Goal: Check status: Check status

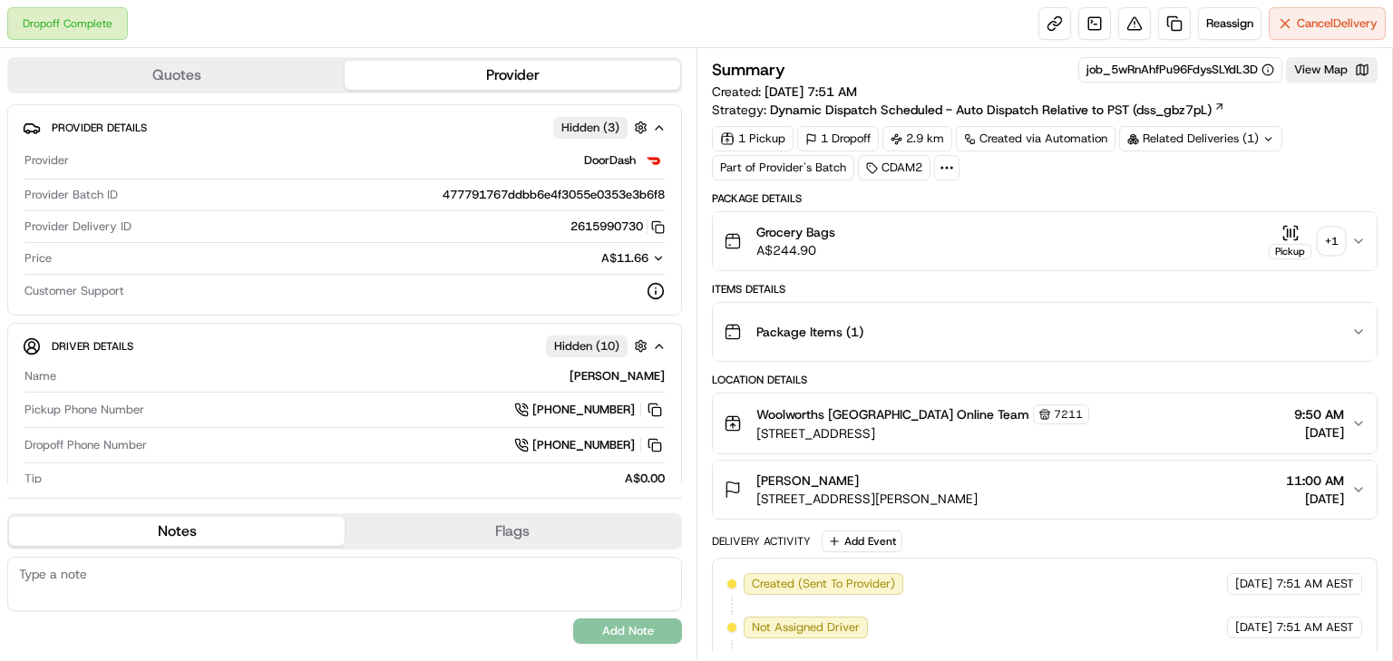
click at [1314, 241] on button "Pickup + 1" at bounding box center [1306, 241] width 75 height 35
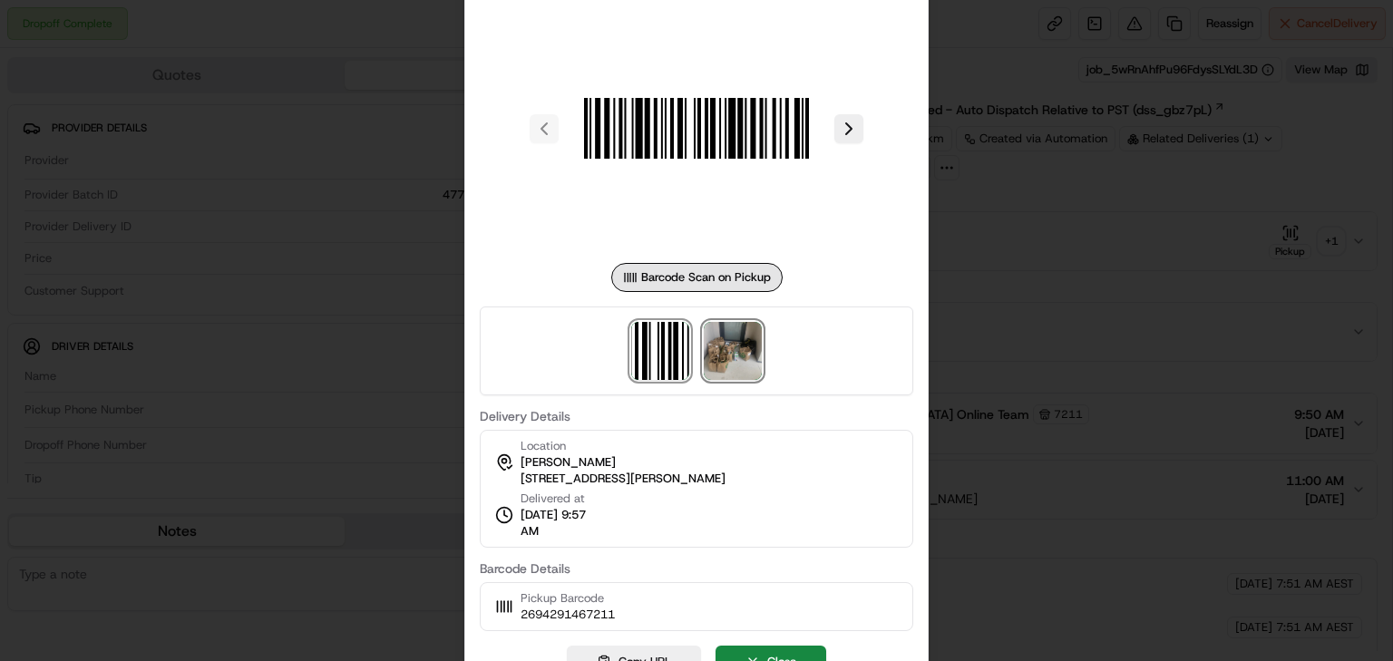
click at [746, 340] on img at bounding box center [733, 351] width 58 height 58
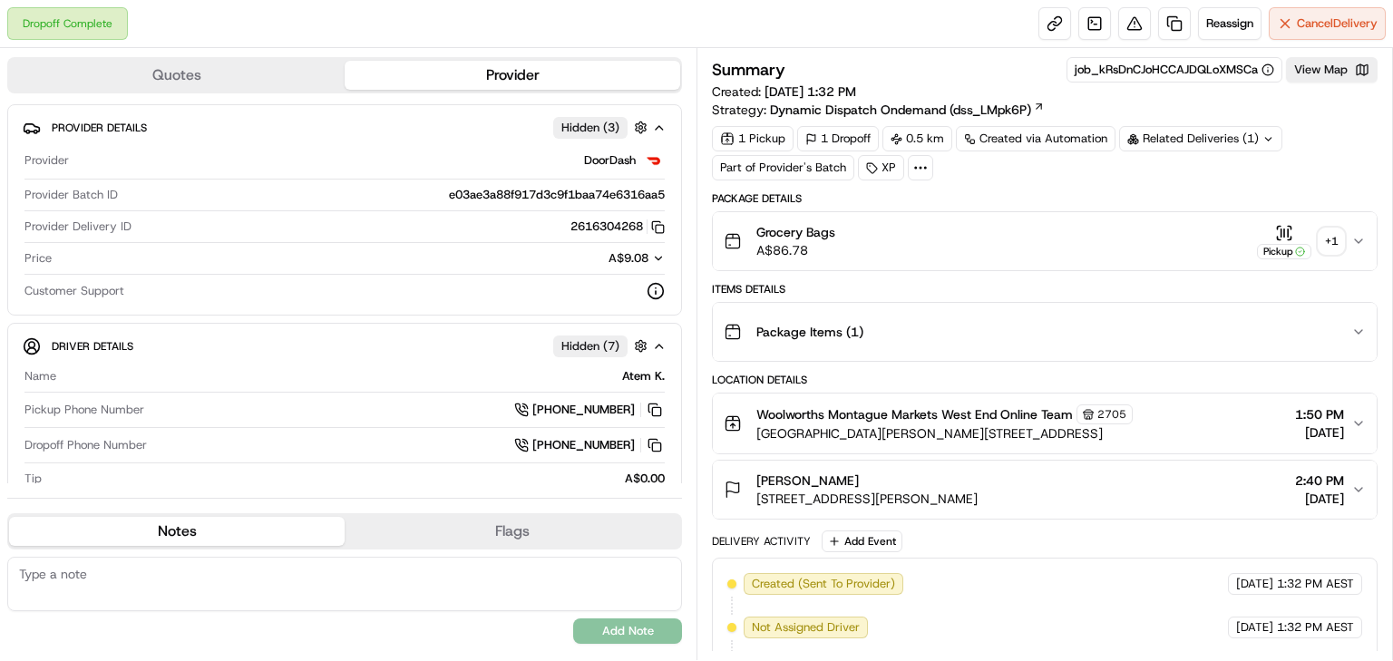
click at [1328, 240] on div "+ 1" at bounding box center [1331, 241] width 25 height 25
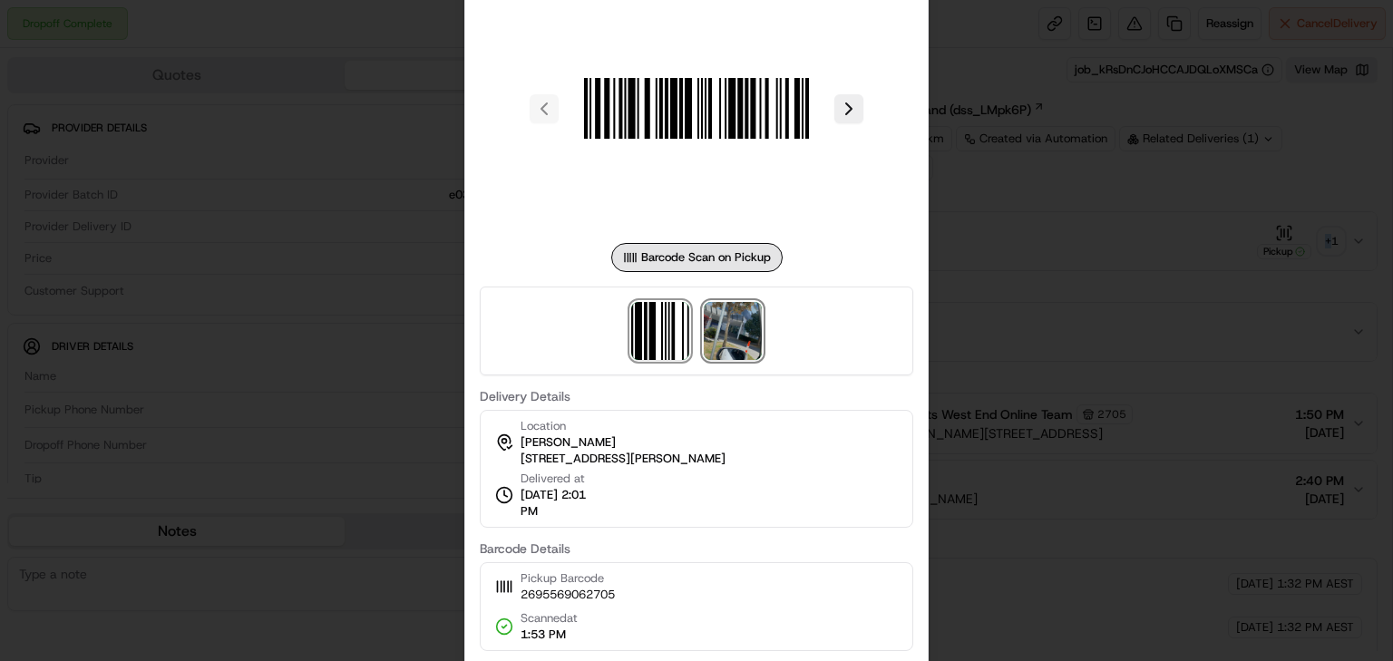
click at [722, 341] on img at bounding box center [733, 331] width 58 height 58
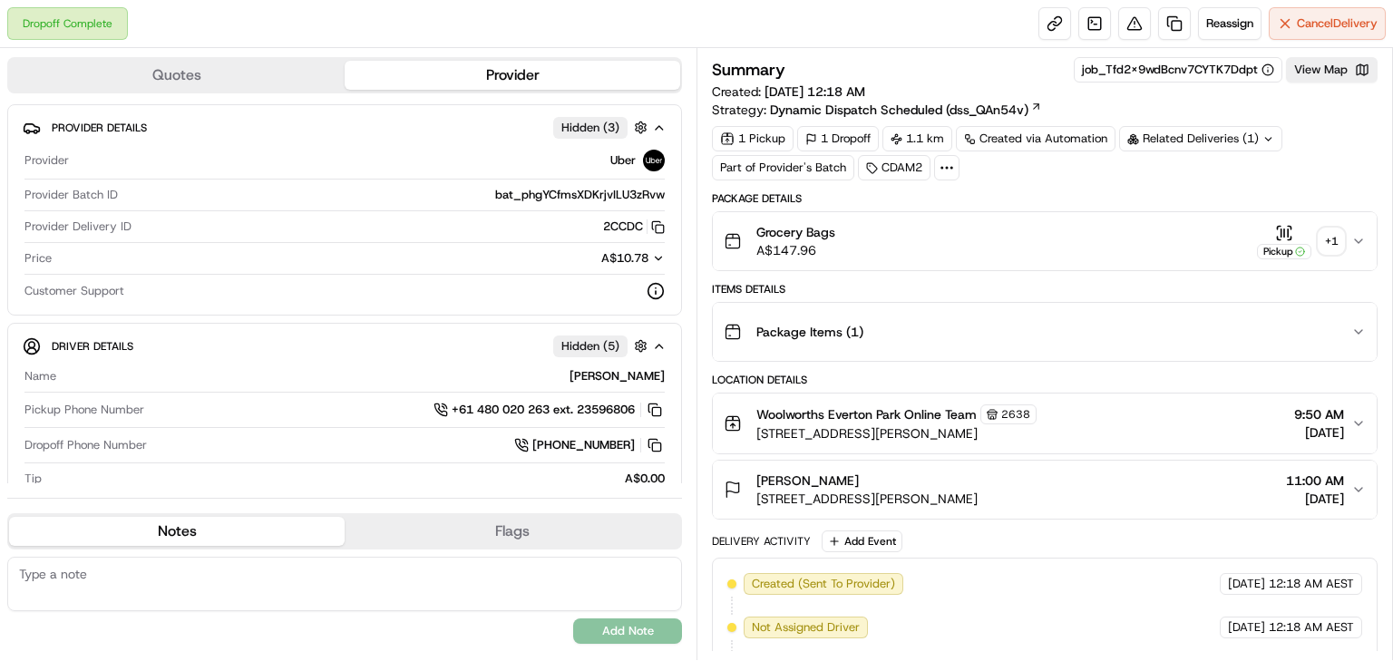
click at [1330, 243] on div "+ 1" at bounding box center [1331, 241] width 25 height 25
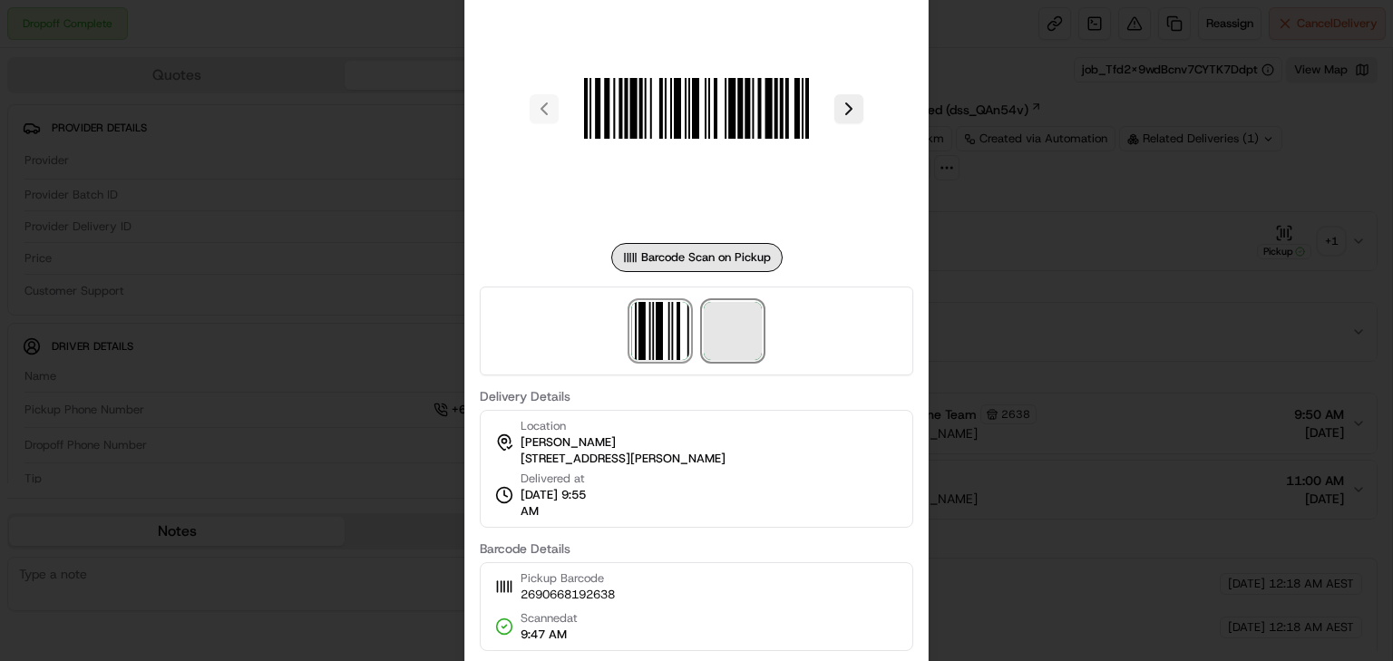
click at [730, 328] on span at bounding box center [733, 331] width 58 height 58
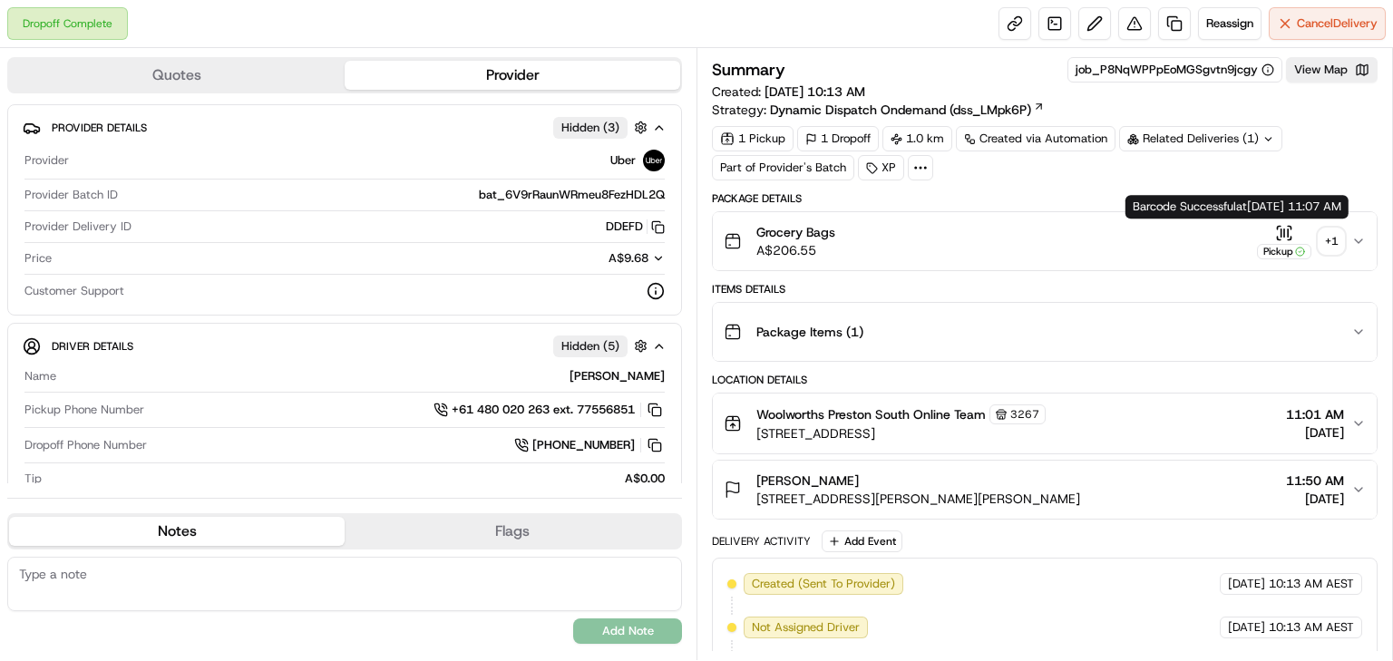
click at [1334, 235] on div "+ 1" at bounding box center [1331, 241] width 25 height 25
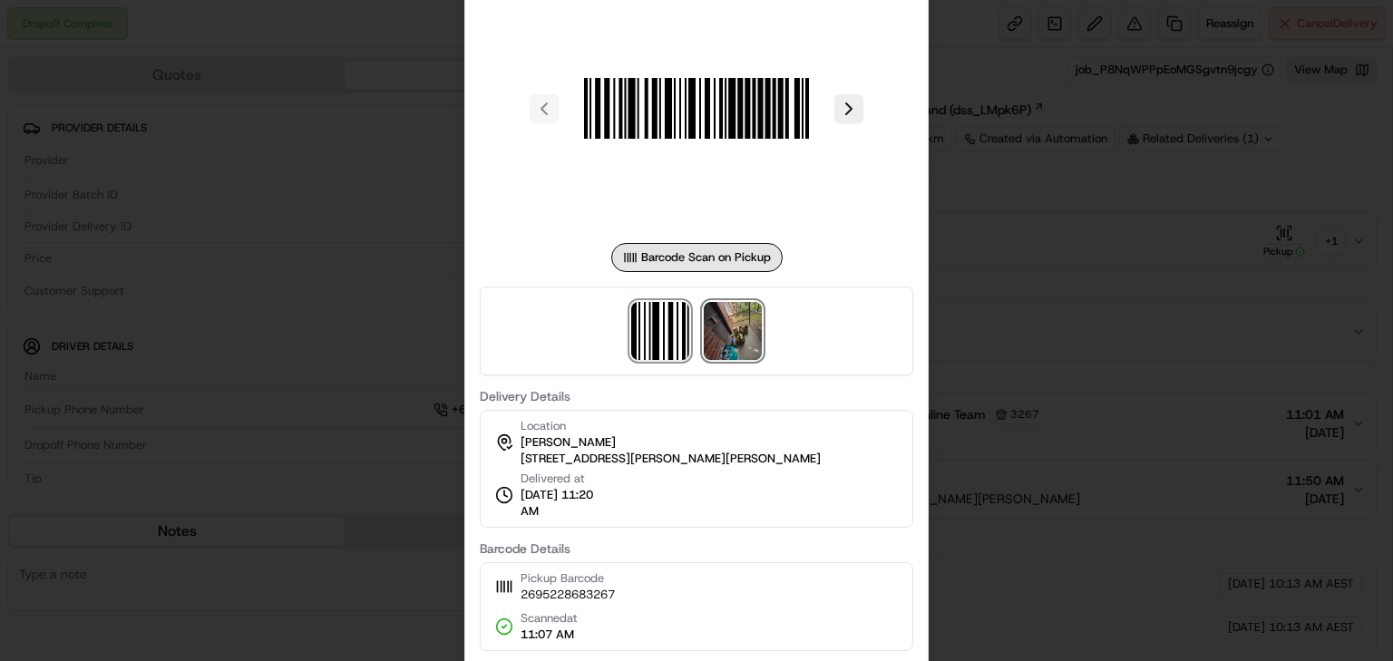
click at [737, 339] on img at bounding box center [733, 331] width 58 height 58
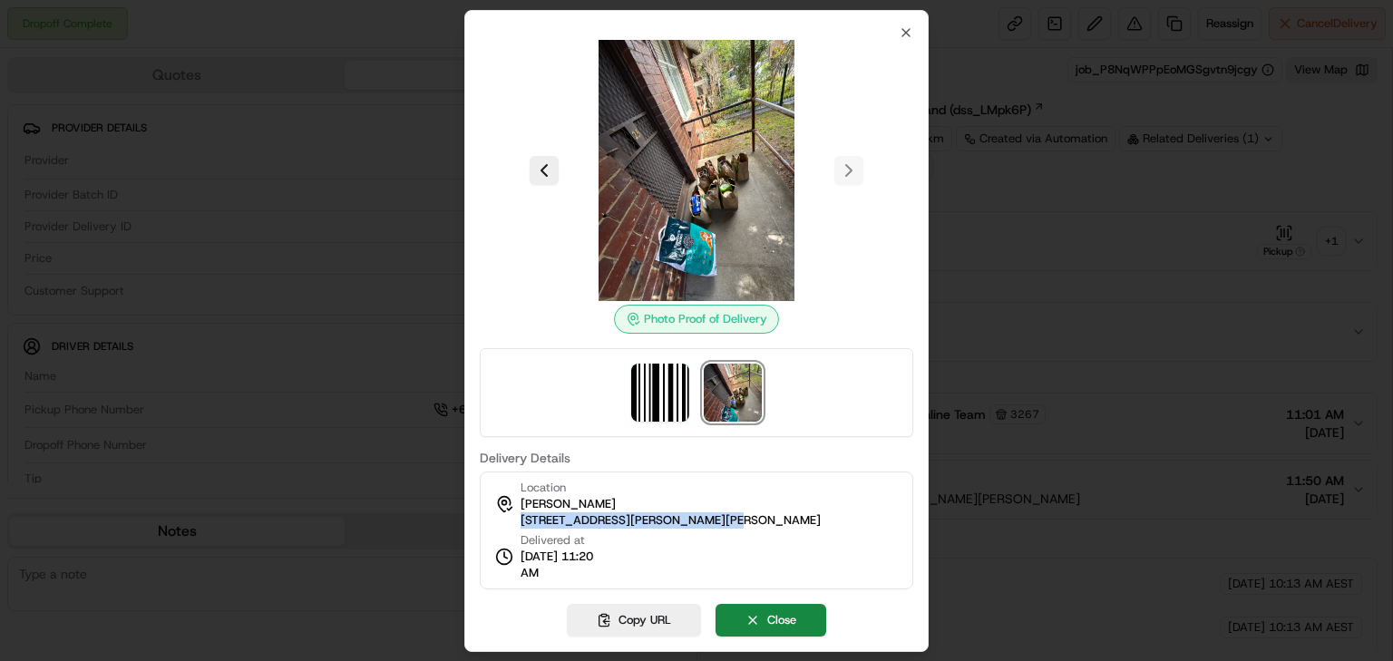
drag, startPoint x: 515, startPoint y: 522, endPoint x: 695, endPoint y: 524, distance: 179.6
click at [695, 524] on div "Location Korey Kube 28 Railton Gr, Preston, VIC 3072, AU" at bounding box center [658, 504] width 326 height 49
copy span "28 Railton Gr, Preston, VIC 3072"
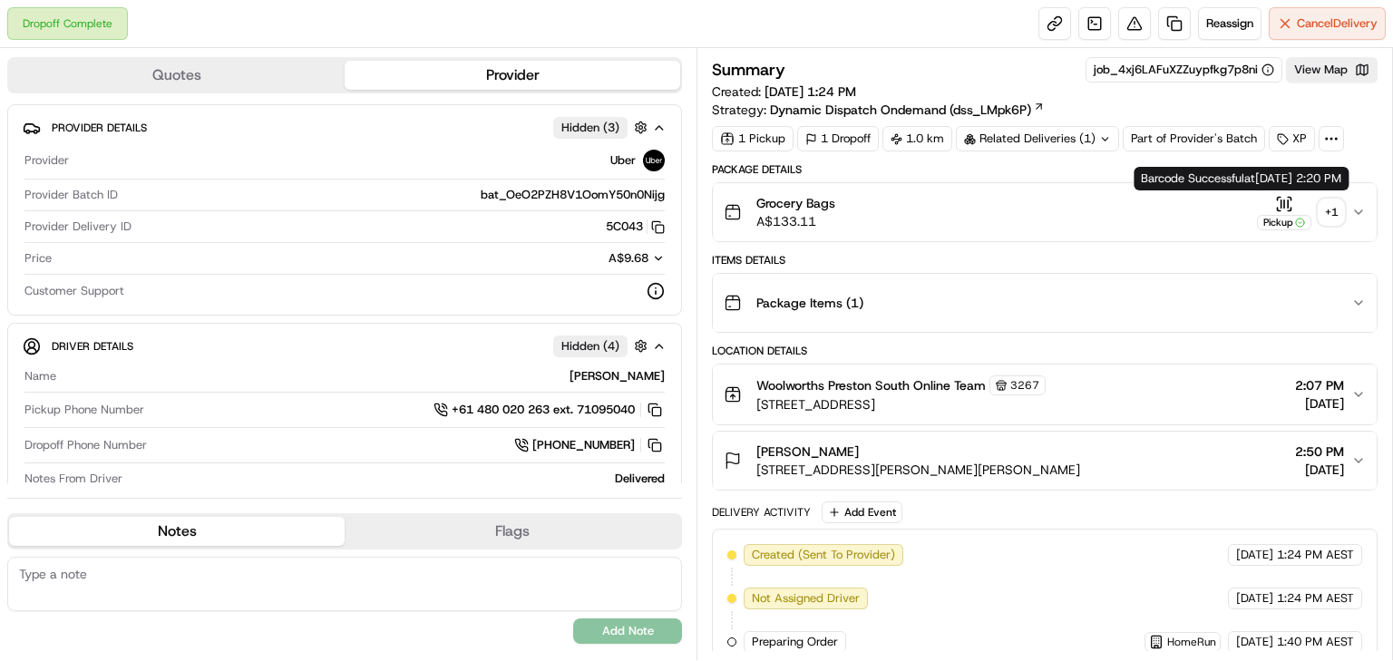
click at [1335, 216] on div "+ 1" at bounding box center [1331, 212] width 25 height 25
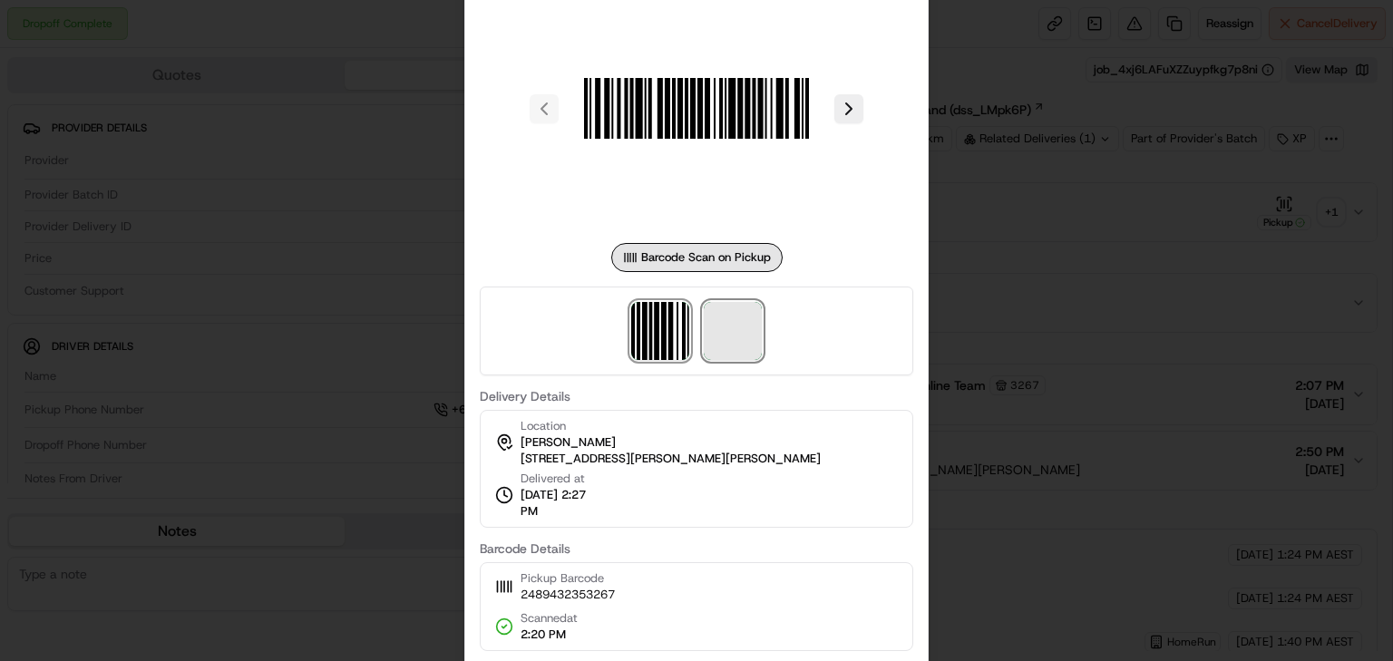
click at [732, 345] on span at bounding box center [733, 331] width 58 height 58
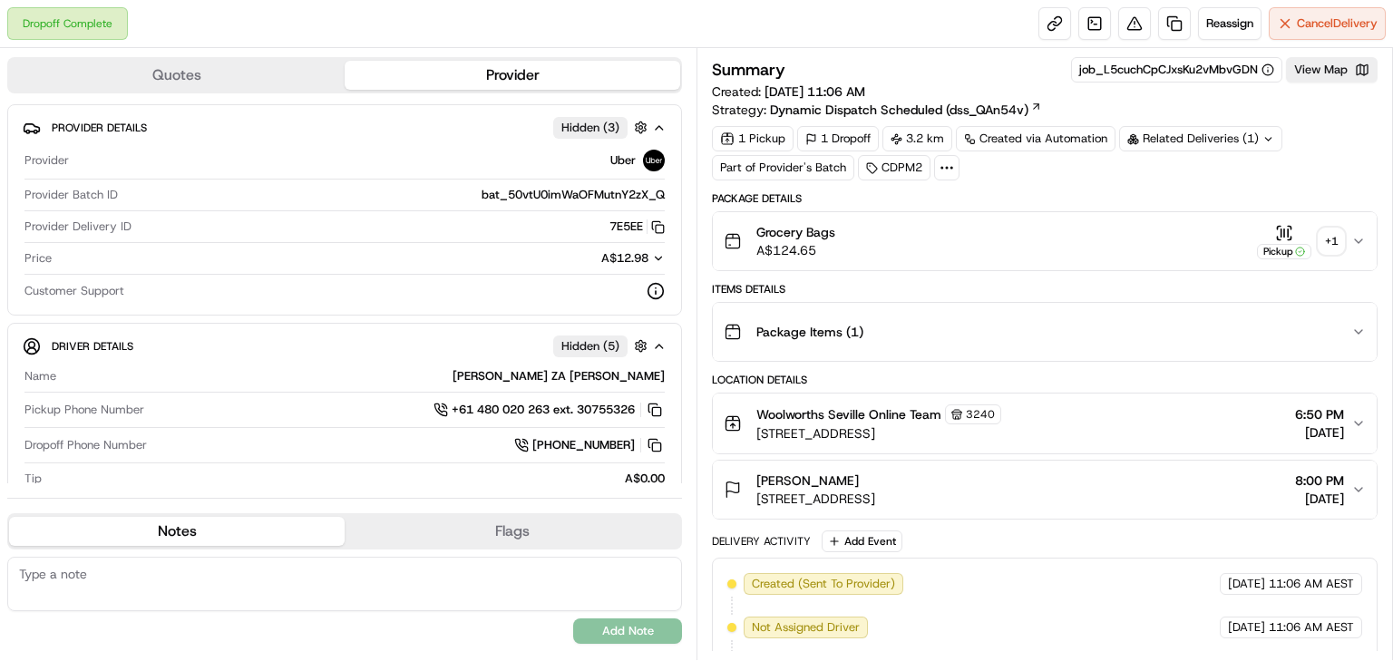
click at [1328, 246] on div "+ 1" at bounding box center [1331, 241] width 25 height 25
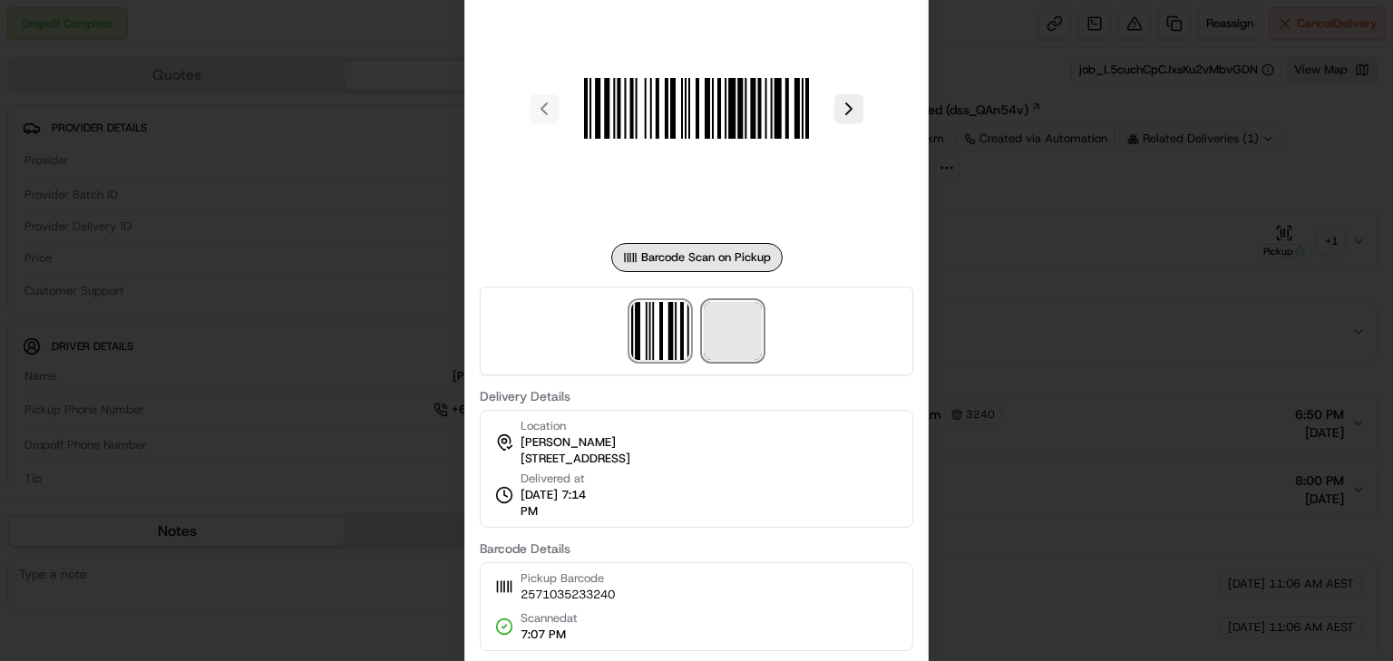
click at [745, 345] on span at bounding box center [733, 331] width 58 height 58
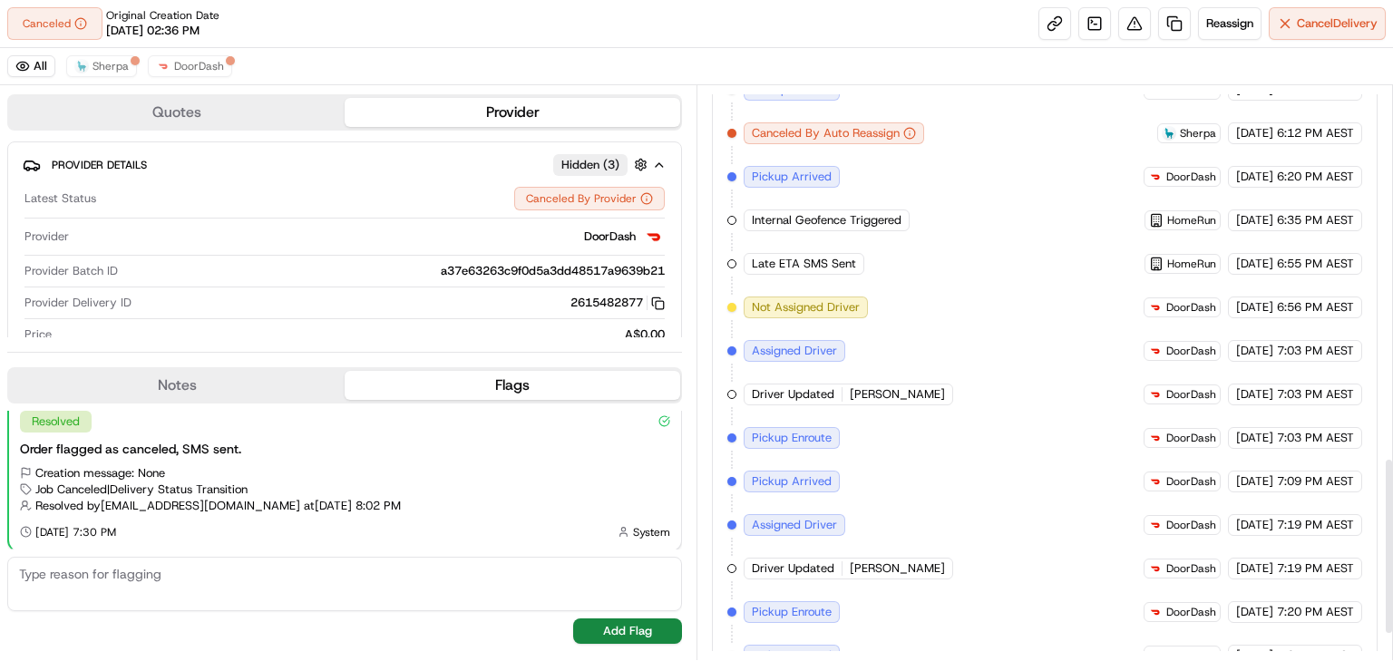
scroll to position [1288, 0]
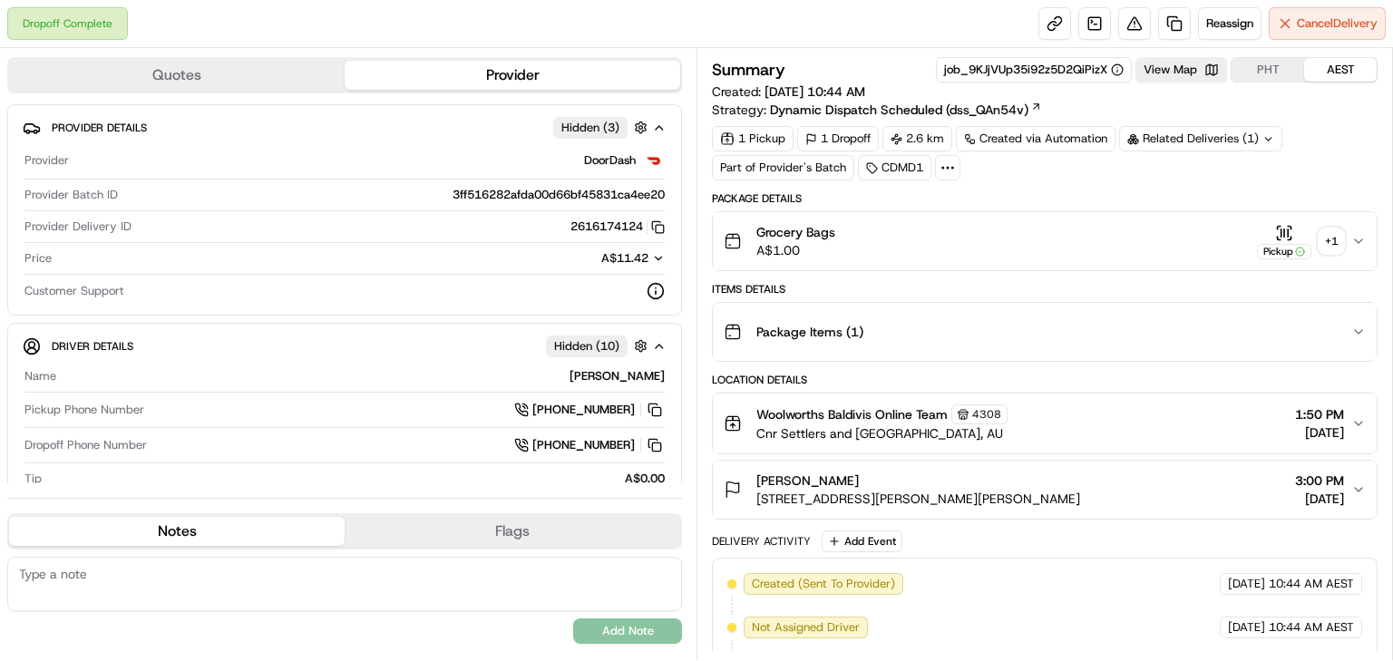
click at [1332, 240] on div "+ 1" at bounding box center [1331, 241] width 25 height 25
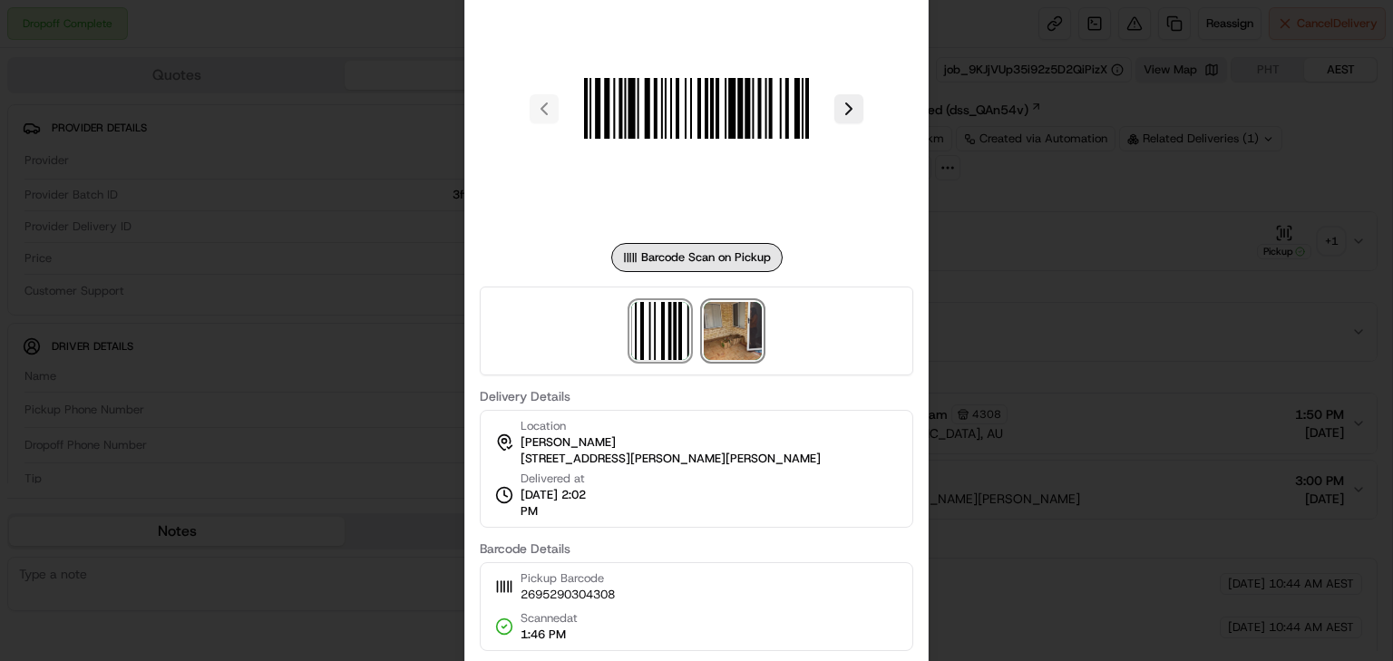
click at [753, 332] on img at bounding box center [733, 331] width 58 height 58
